Goal: Task Accomplishment & Management: Use online tool/utility

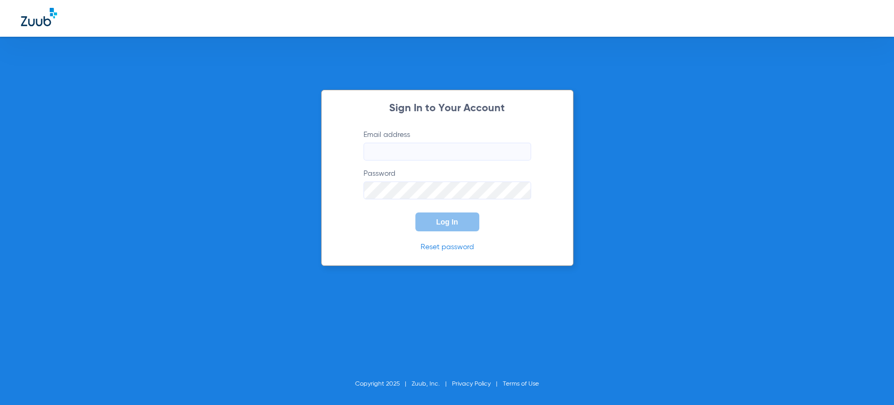
type input "[PERSON_NAME][EMAIL_ADDRESS][PERSON_NAME][DOMAIN_NAME]"
click at [446, 214] on button "Log In" at bounding box center [448, 221] width 64 height 19
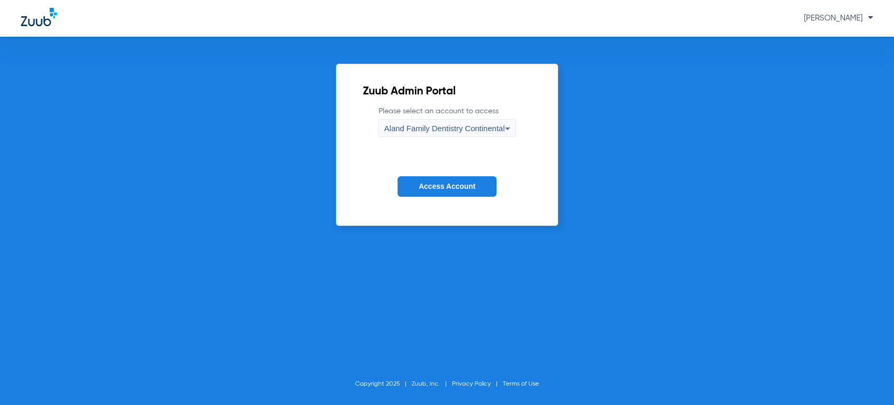
click at [447, 187] on span "Access Account" at bounding box center [447, 186] width 57 height 8
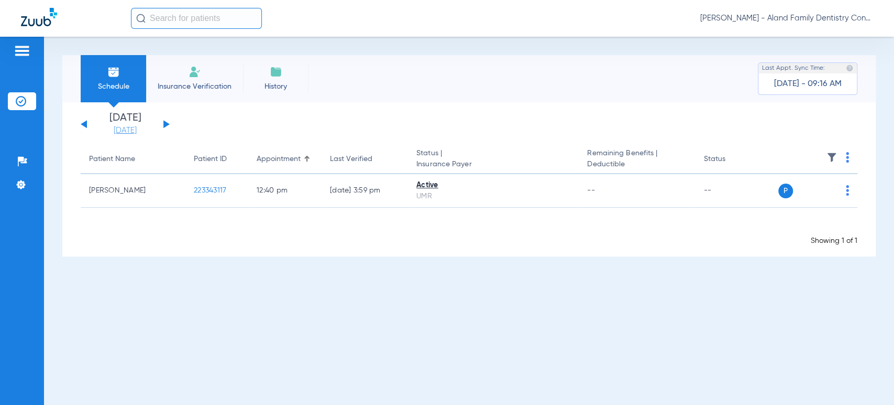
click at [144, 128] on link "[DATE]" at bounding box center [125, 130] width 63 height 10
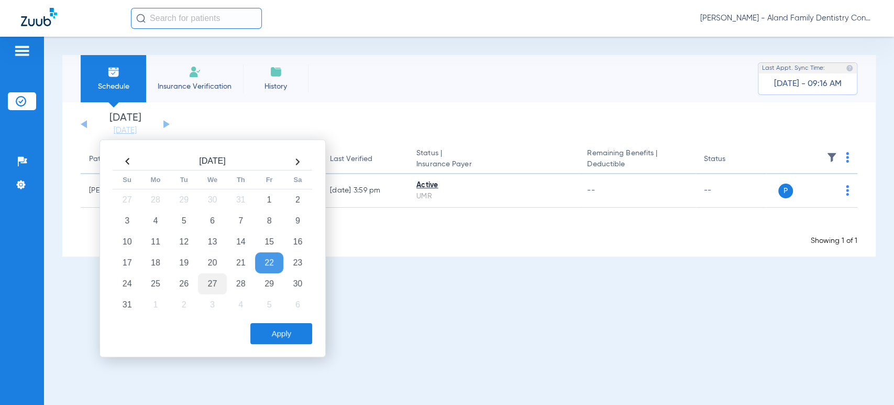
click at [221, 280] on td "27" at bounding box center [212, 283] width 28 height 21
click at [272, 334] on button "Apply" at bounding box center [281, 333] width 62 height 21
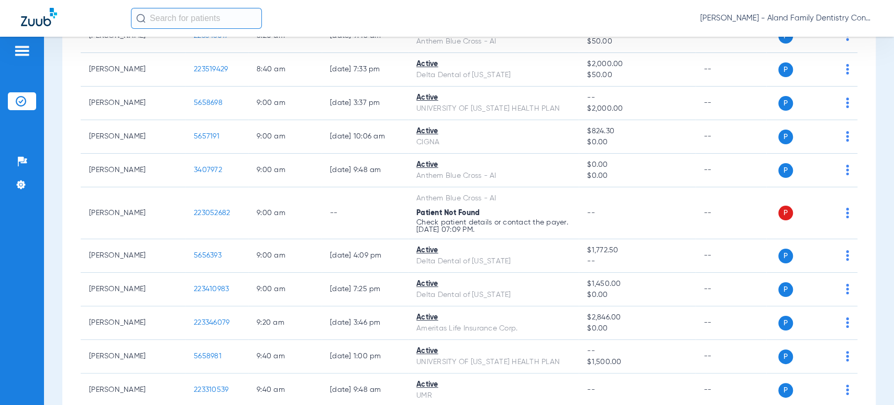
scroll to position [349, 0]
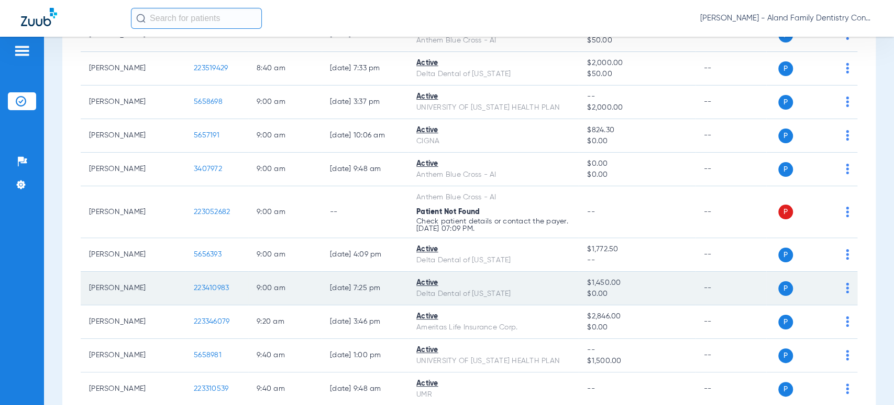
click at [835, 286] on div "P S" at bounding box center [808, 288] width 83 height 15
click at [846, 286] on img at bounding box center [847, 287] width 3 height 10
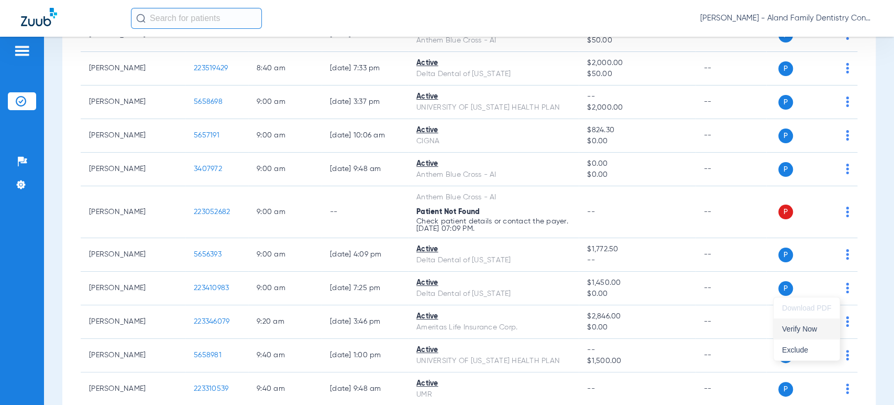
click at [811, 330] on span "Verify Now" at bounding box center [806, 328] width 49 height 7
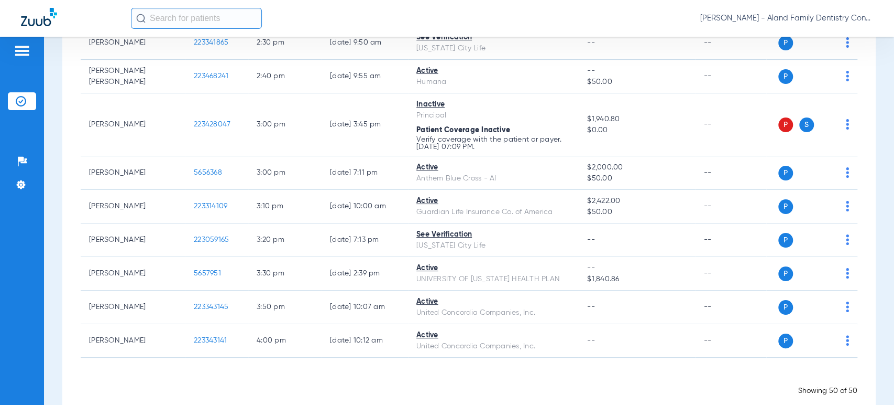
scroll to position [1572, 0]
click at [43, 156] on div "Patients Insurance Verification Setup Help Center Settings" at bounding box center [22, 239] width 44 height 405
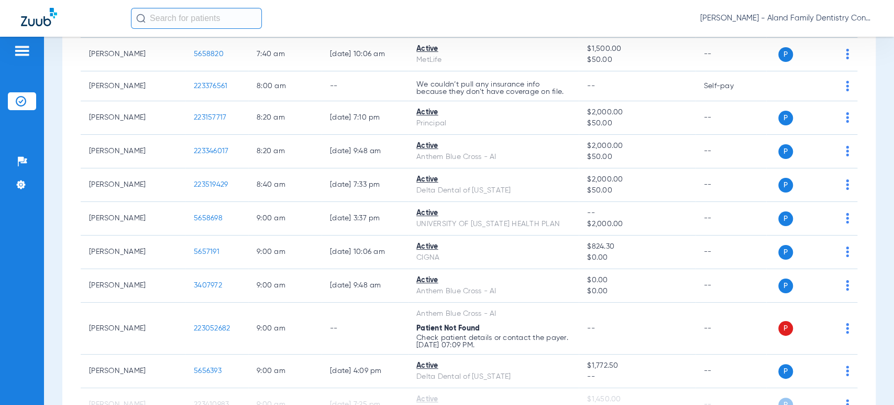
scroll to position [0, 0]
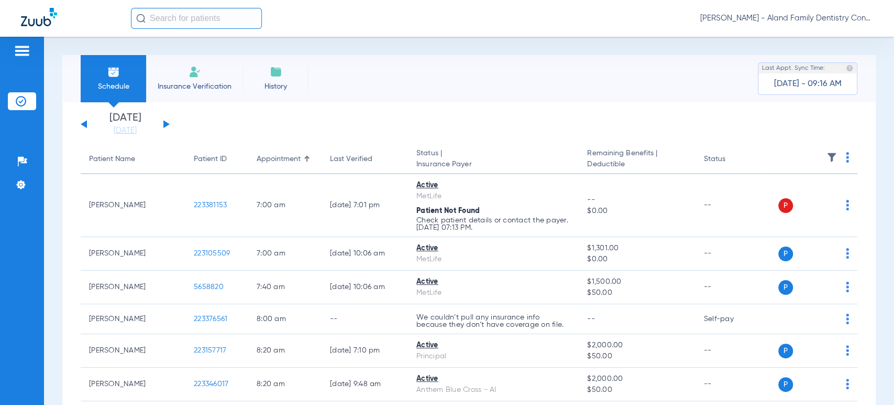
click at [166, 125] on button at bounding box center [166, 124] width 6 height 8
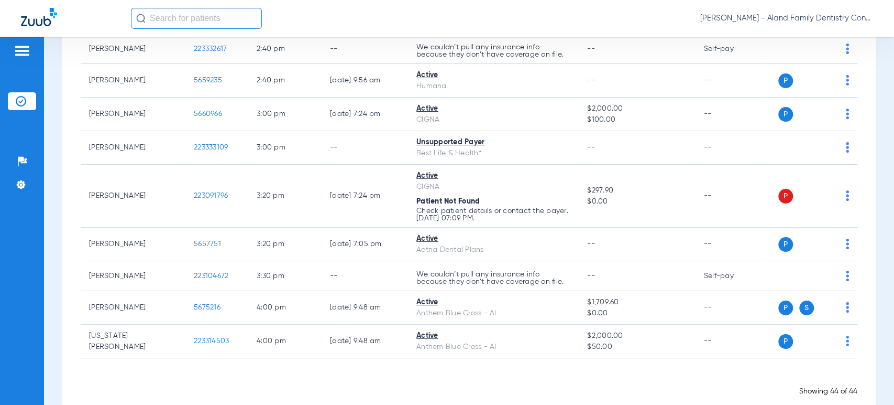
scroll to position [1324, 0]
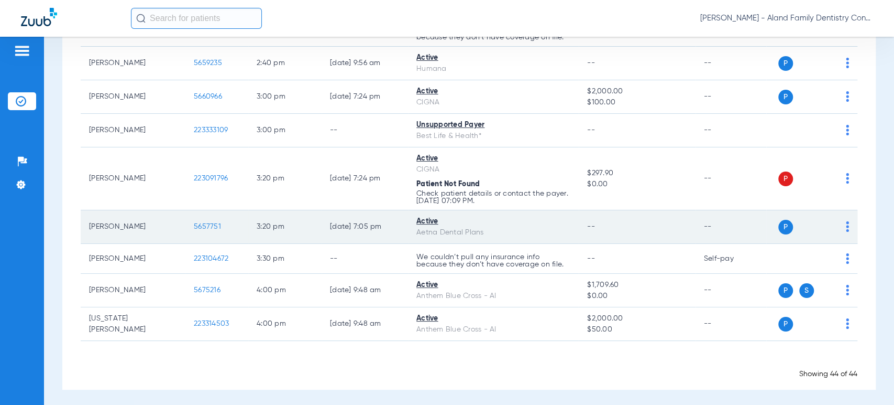
click at [841, 224] on td "P S" at bounding box center [812, 227] width 91 height 34
click at [846, 225] on img at bounding box center [847, 226] width 3 height 10
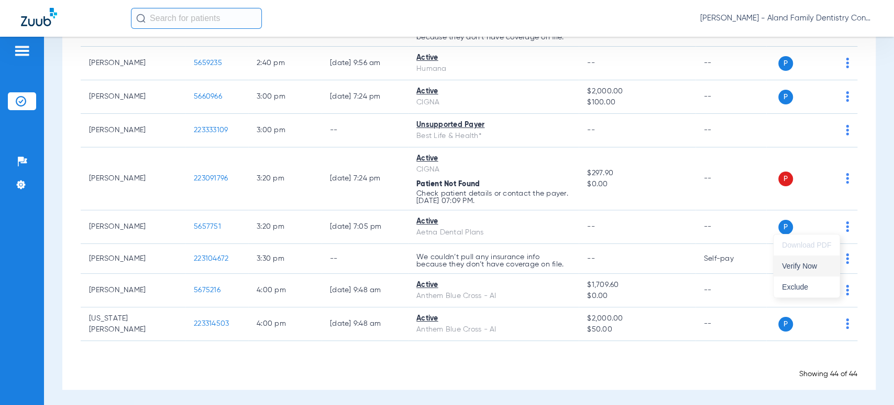
click at [812, 265] on span "Verify Now" at bounding box center [806, 265] width 49 height 7
